Goal: Task Accomplishment & Management: Manage account settings

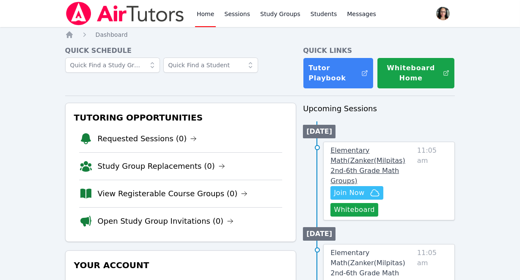
click at [355, 159] on span "Elementary Math ( Zanker(Milpitas) 2nd-6th Grade Math Groups )" at bounding box center [368, 166] width 75 height 39
click at [360, 188] on span "Join Now" at bounding box center [349, 193] width 30 height 10
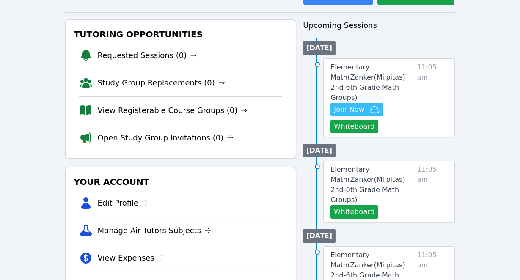
scroll to position [83, 0]
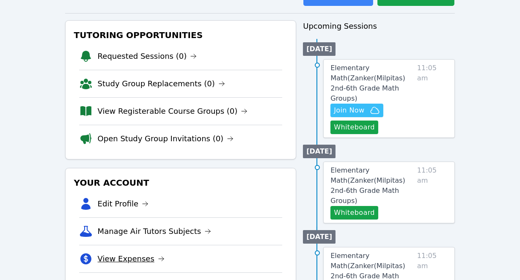
click at [142, 258] on link "View Expenses" at bounding box center [131, 259] width 67 height 12
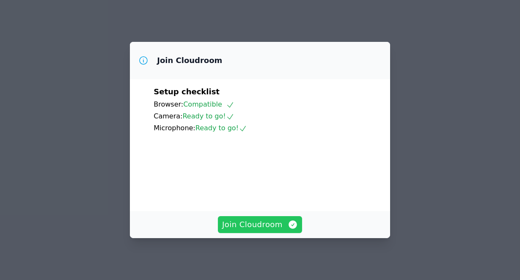
click at [273, 224] on span "Join Cloudroom" at bounding box center [260, 225] width 76 height 12
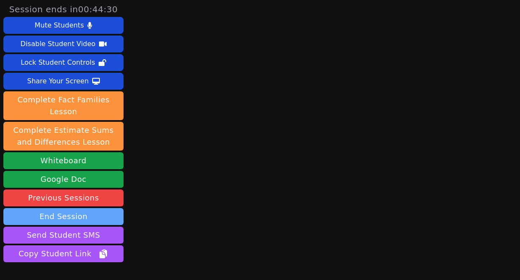
scroll to position [55, 0]
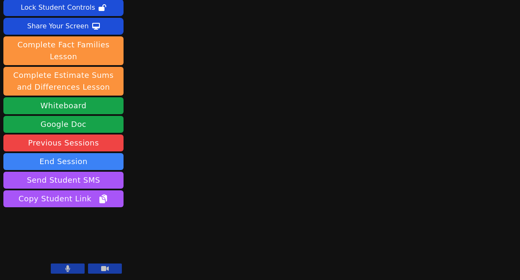
click at [65, 270] on button at bounding box center [68, 269] width 34 height 10
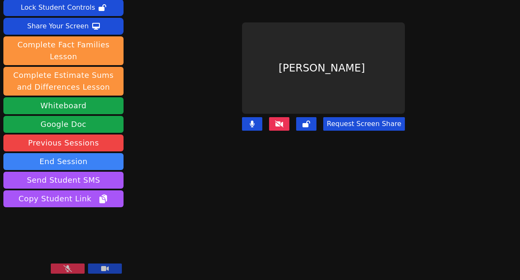
click at [284, 123] on icon at bounding box center [279, 124] width 8 height 7
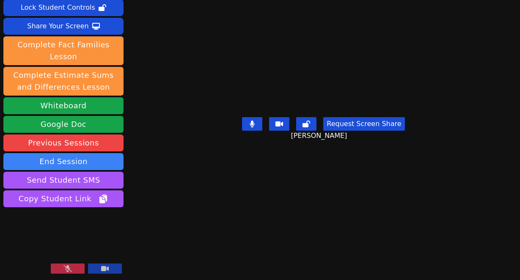
click at [79, 266] on button at bounding box center [68, 269] width 34 height 10
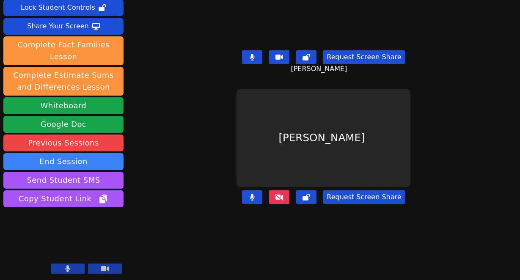
click at [277, 196] on button at bounding box center [279, 198] width 20 height 14
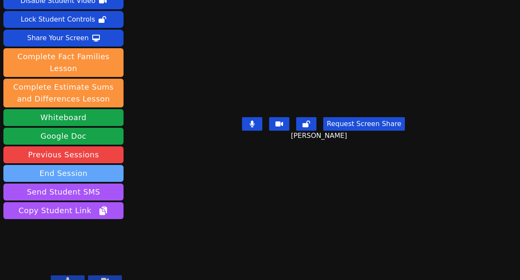
click at [96, 165] on button "End Session" at bounding box center [63, 173] width 120 height 17
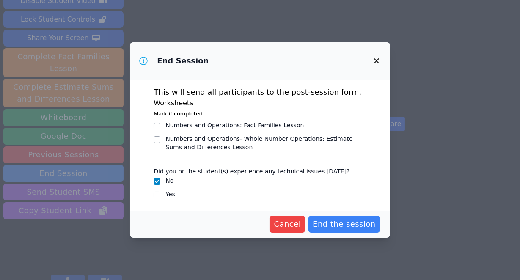
click at [220, 127] on div "Numbers and Operations : Fact Families Lesson" at bounding box center [235, 125] width 138 height 8
click at [161, 127] on input "Numbers and Operations : Fact Families Lesson" at bounding box center [157, 126] width 7 height 7
checkbox input "true"
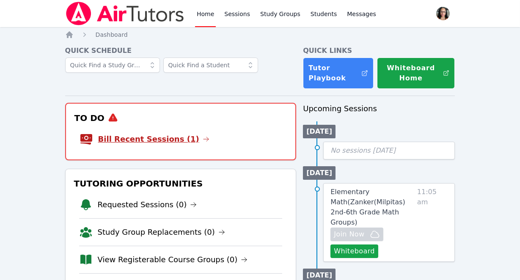
click at [180, 136] on link "Bill Recent Sessions (1)" at bounding box center [153, 139] width 111 height 12
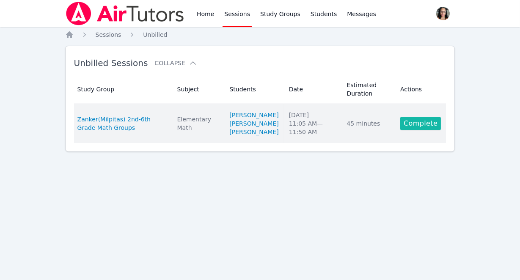
click at [432, 130] on link "Complete" at bounding box center [421, 124] width 41 height 14
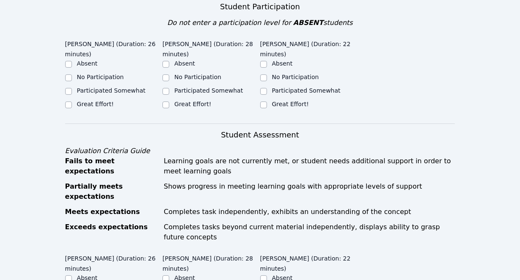
scroll to position [199, 0]
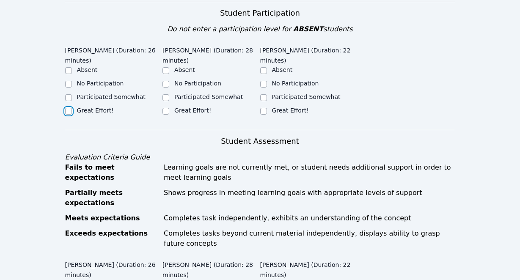
click at [70, 110] on input "Great Effort!" at bounding box center [68, 111] width 7 height 7
checkbox input "true"
click at [160, 111] on div "Great Effort!" at bounding box center [113, 111] width 97 height 10
click at [165, 111] on input "Great Effort!" at bounding box center [166, 111] width 7 height 7
checkbox input "true"
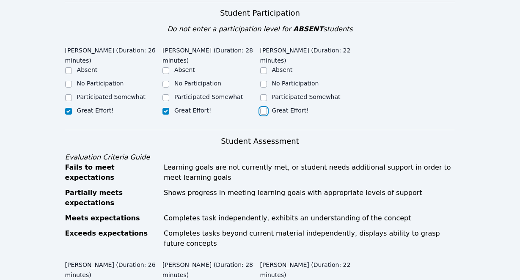
click at [262, 114] on input "Great Effort!" at bounding box center [263, 111] width 7 height 7
checkbox input "true"
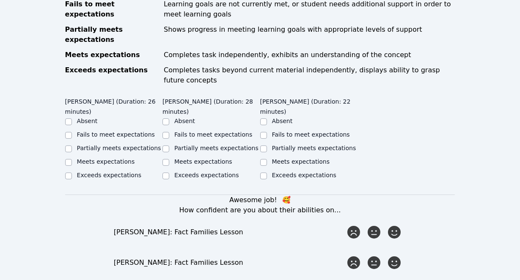
scroll to position [364, 0]
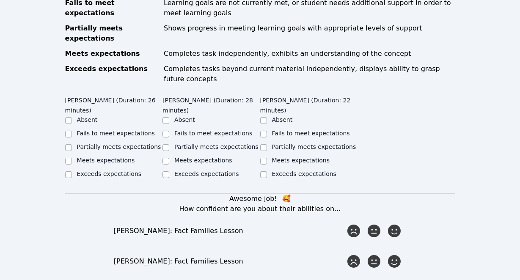
click at [88, 143] on div "Partially meets expectations" at bounding box center [119, 147] width 84 height 8
click at [109, 157] on label "Meets expectations" at bounding box center [106, 160] width 58 height 7
click at [72, 158] on input "Meets expectations" at bounding box center [68, 161] width 7 height 7
checkbox input "true"
click at [190, 157] on label "Meets expectations" at bounding box center [203, 160] width 58 height 7
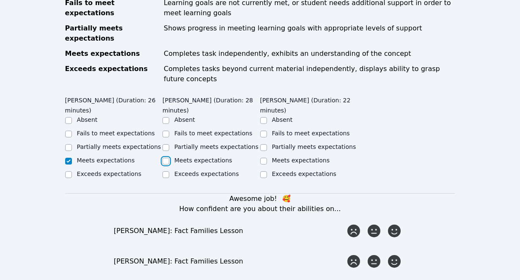
click at [169, 158] on input "Meets expectations" at bounding box center [166, 161] width 7 height 7
checkbox input "true"
click at [299, 157] on label "Meets expectations" at bounding box center [301, 160] width 58 height 7
click at [267, 158] on input "Meets expectations" at bounding box center [263, 161] width 7 height 7
checkbox input "true"
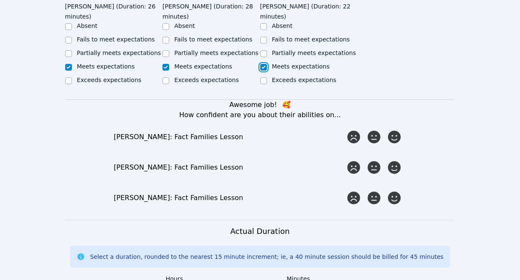
scroll to position [459, 0]
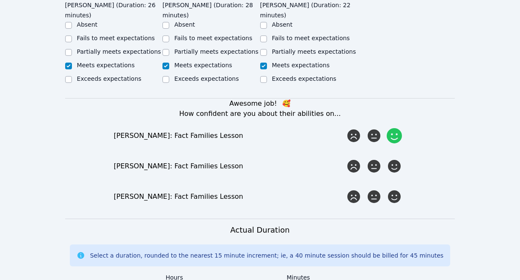
click at [398, 130] on icon at bounding box center [394, 135] width 15 height 15
click at [0, 0] on input "radio" at bounding box center [0, 0] width 0 height 0
click at [403, 158] on div at bounding box center [394, 166] width 17 height 17
click at [0, 0] on input "radio" at bounding box center [0, 0] width 0 height 0
click at [396, 189] on icon at bounding box center [394, 196] width 15 height 15
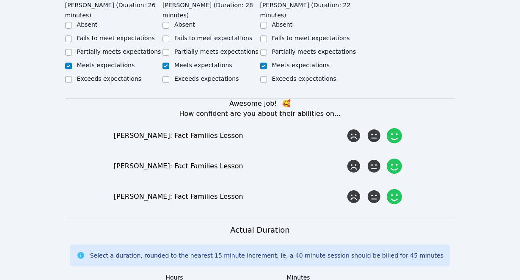
click at [0, 0] on input "radio" at bounding box center [0, 0] width 0 height 0
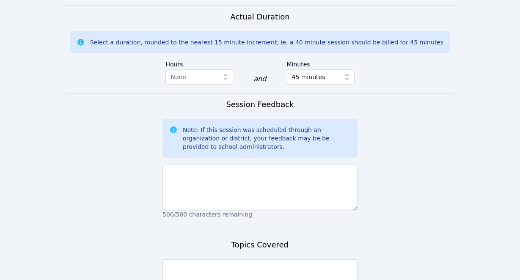
scroll to position [678, 0]
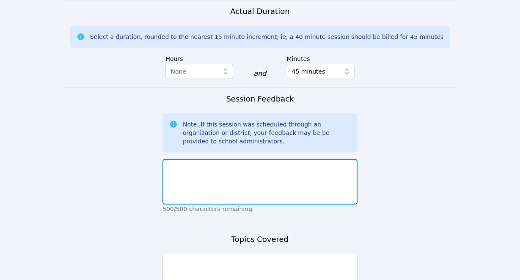
click at [256, 160] on textarea at bounding box center [260, 182] width 195 height 46
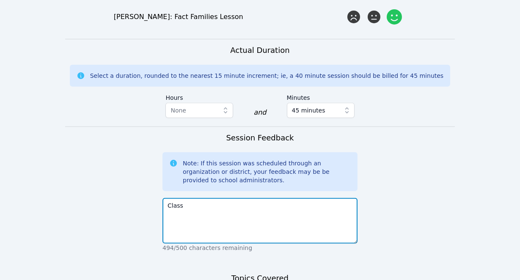
scroll to position [644, 0]
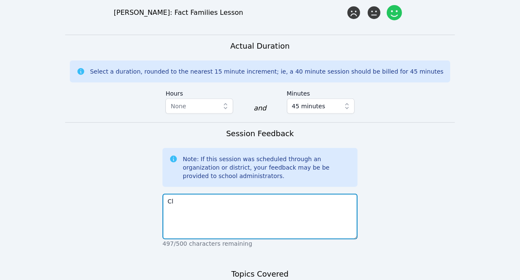
type textarea "C"
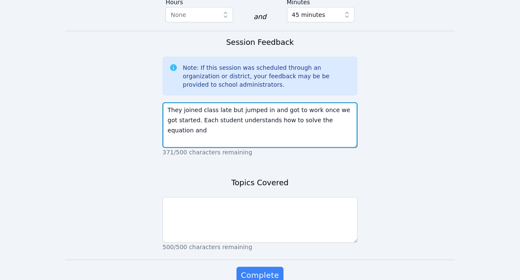
scroll to position [734, 0]
type textarea "They joined class late but jumped in and got to work once we got started. Each …"
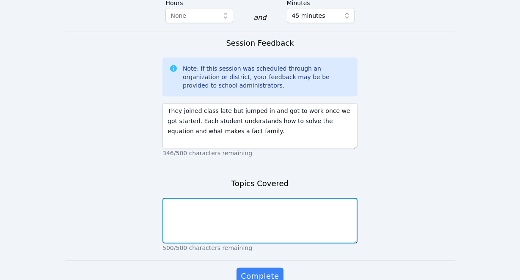
click at [251, 198] on textarea at bounding box center [260, 221] width 195 height 46
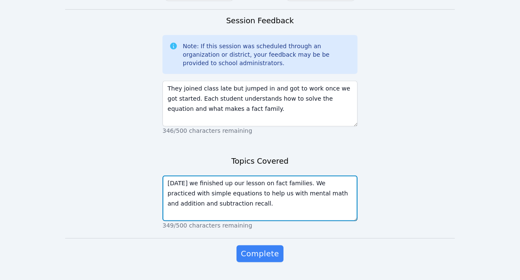
scroll to position [769, 0]
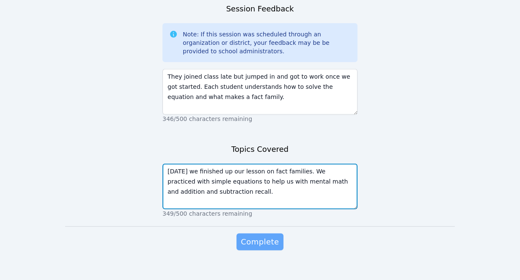
type textarea "Today we finished up our lesson on fact families. We practiced with simple equa…"
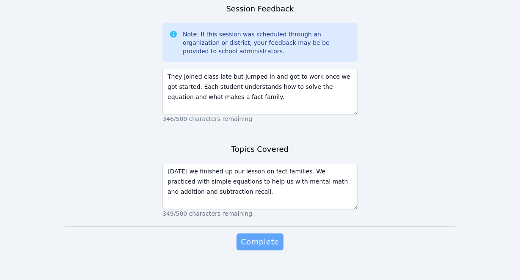
click at [252, 236] on span "Complete" at bounding box center [260, 242] width 38 height 12
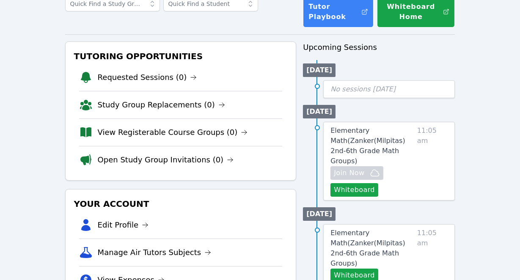
scroll to position [43, 0]
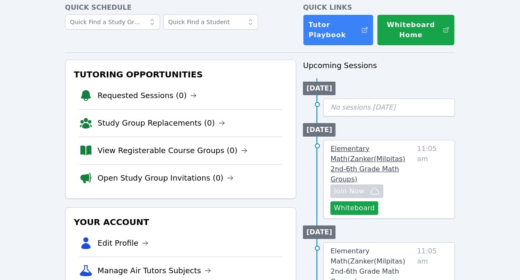
click at [360, 158] on span "Elementary Math ( Zanker(Milpitas) 2nd-6th Grade Math Groups )" at bounding box center [368, 164] width 75 height 39
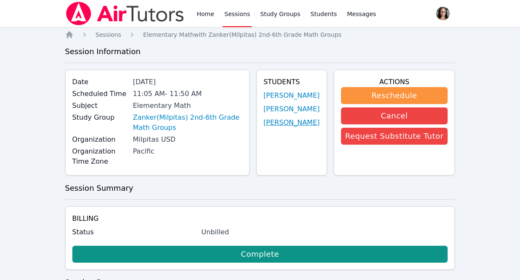
click at [299, 122] on link "[PERSON_NAME]" at bounding box center [292, 123] width 56 height 10
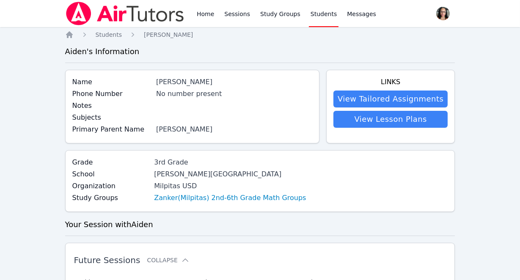
click at [270, 155] on div "Grade 3rd Grade School Pearl Zanker Elementary Organization Milpitas USD Study …" at bounding box center [260, 181] width 390 height 62
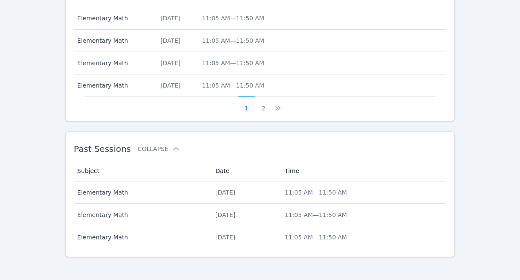
scroll to position [439, 0]
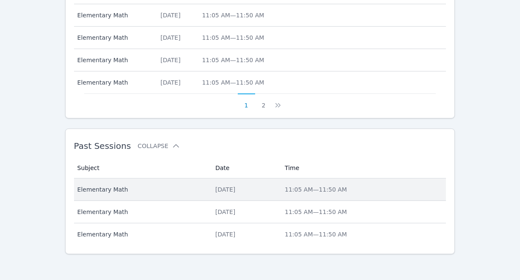
click at [235, 185] on div "Wed Oct 8, 2025" at bounding box center [245, 189] width 59 height 8
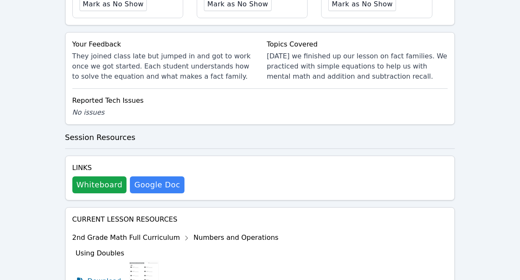
scroll to position [401, 0]
click at [100, 187] on button "Whiteboard" at bounding box center [99, 184] width 55 height 17
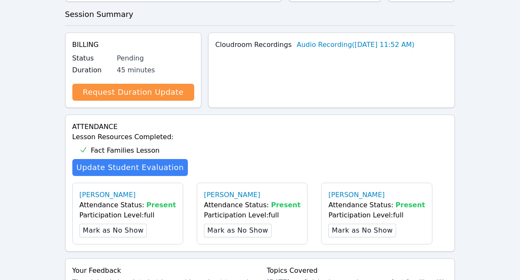
scroll to position [0, 0]
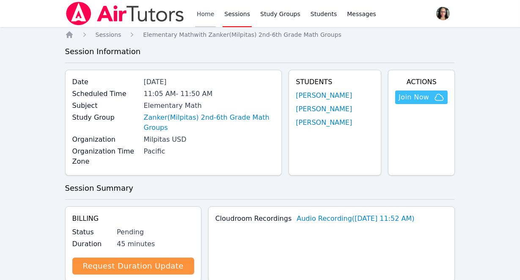
click at [201, 13] on link "Home" at bounding box center [205, 13] width 21 height 27
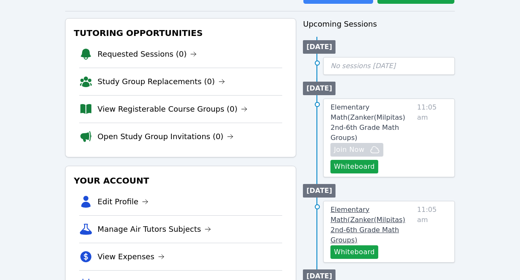
scroll to position [86, 0]
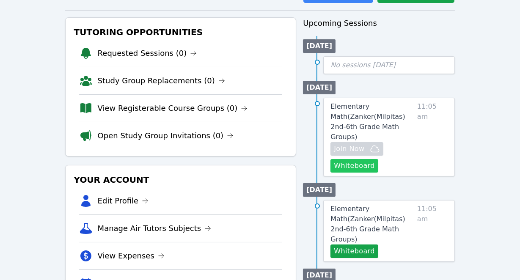
click at [369, 159] on button "Whiteboard" at bounding box center [355, 166] width 48 height 14
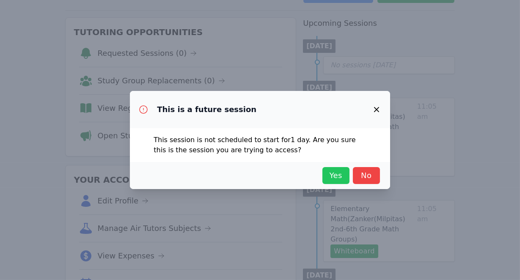
click at [333, 176] on span "Yes" at bounding box center [336, 176] width 19 height 12
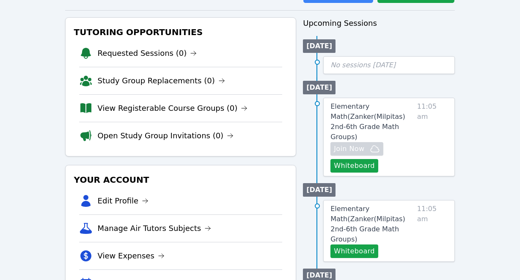
scroll to position [0, 0]
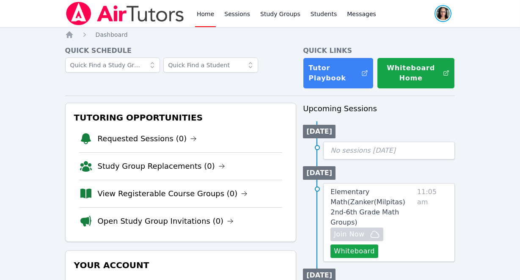
click at [440, 7] on span "button" at bounding box center [443, 13] width 19 height 19
click at [400, 45] on button "Logout" at bounding box center [409, 48] width 81 height 15
